Goal: Information Seeking & Learning: Learn about a topic

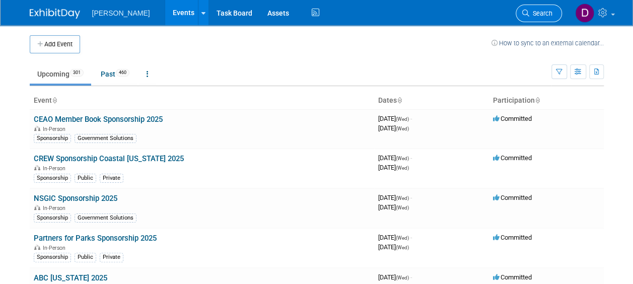
click at [548, 13] on span "Search" at bounding box center [541, 14] width 23 height 8
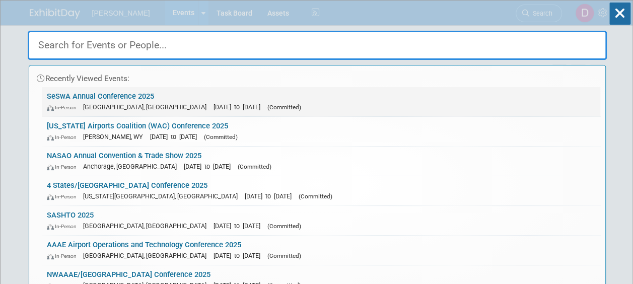
click at [104, 97] on link "SeSwA Annual Conference 2025 In-Person [GEOGRAPHIC_DATA], [GEOGRAPHIC_DATA] [DA…" at bounding box center [321, 101] width 559 height 29
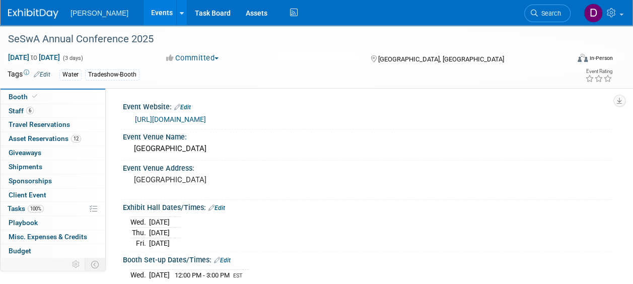
scroll to position [4, 0]
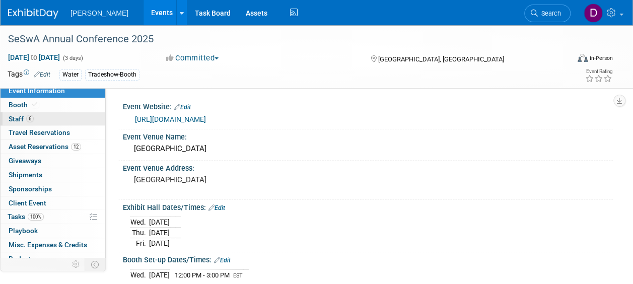
click at [69, 122] on link "6 Staff 6" at bounding box center [53, 119] width 105 height 14
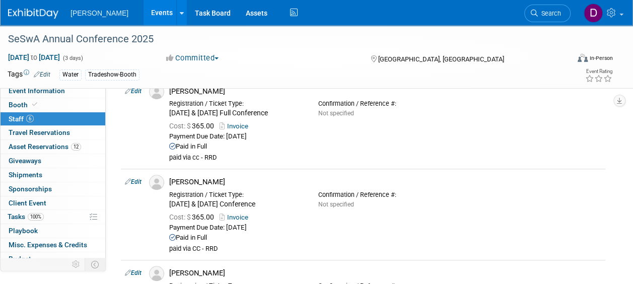
scroll to position [350, 0]
click at [235, 128] on link "Invoice" at bounding box center [236, 127] width 33 height 8
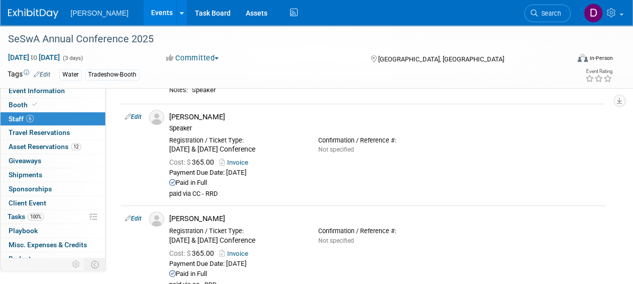
scroll to position [0, 0]
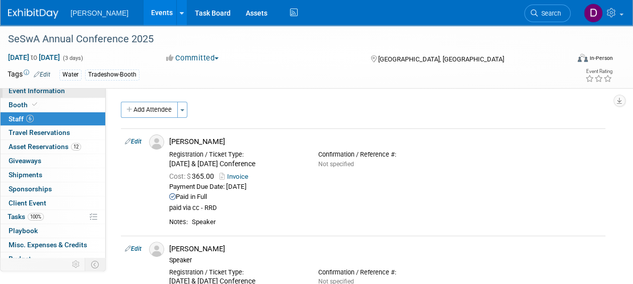
click at [58, 93] on span "Event Information" at bounding box center [37, 91] width 56 height 8
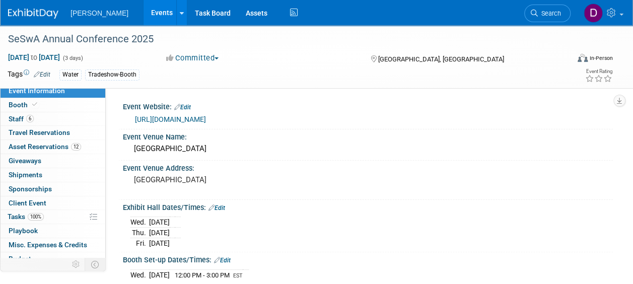
click at [175, 117] on link "https://www.seswa.org/" at bounding box center [170, 119] width 71 height 8
